Goal: Task Accomplishment & Management: Use online tool/utility

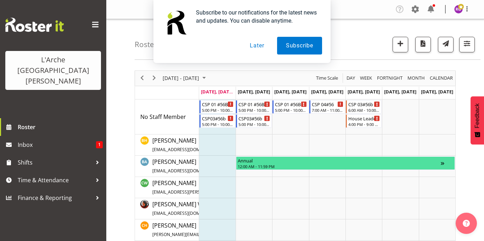
click at [256, 43] on button "Later" at bounding box center [257, 46] width 32 height 18
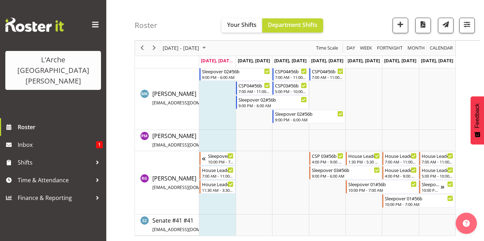
scroll to position [302, 0]
click at [229, 171] on div "Timeline Week of September 22, 2025" at bounding box center [230, 169] width 5 height 5
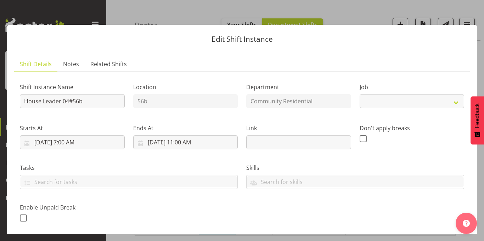
select select "1"
click at [110, 107] on input "House Leader 04#56b" at bounding box center [72, 101] width 105 height 14
click at [107, 102] on input "House Leader 04#56b" at bounding box center [72, 101] width 105 height 14
click at [470, 10] on button "button" at bounding box center [470, 12] width 11 height 11
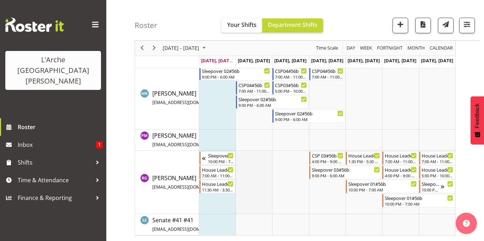
click at [242, 161] on td "Timeline Week of September 22, 2025" at bounding box center [253, 182] width 36 height 63
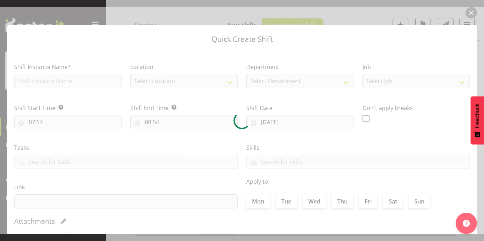
type input "[DATE]"
checkbox input "true"
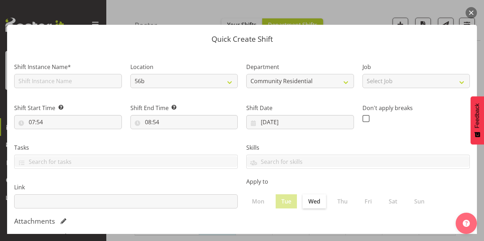
click at [469, 12] on button "button" at bounding box center [470, 12] width 11 height 11
